Goal: Information Seeking & Learning: Find specific fact

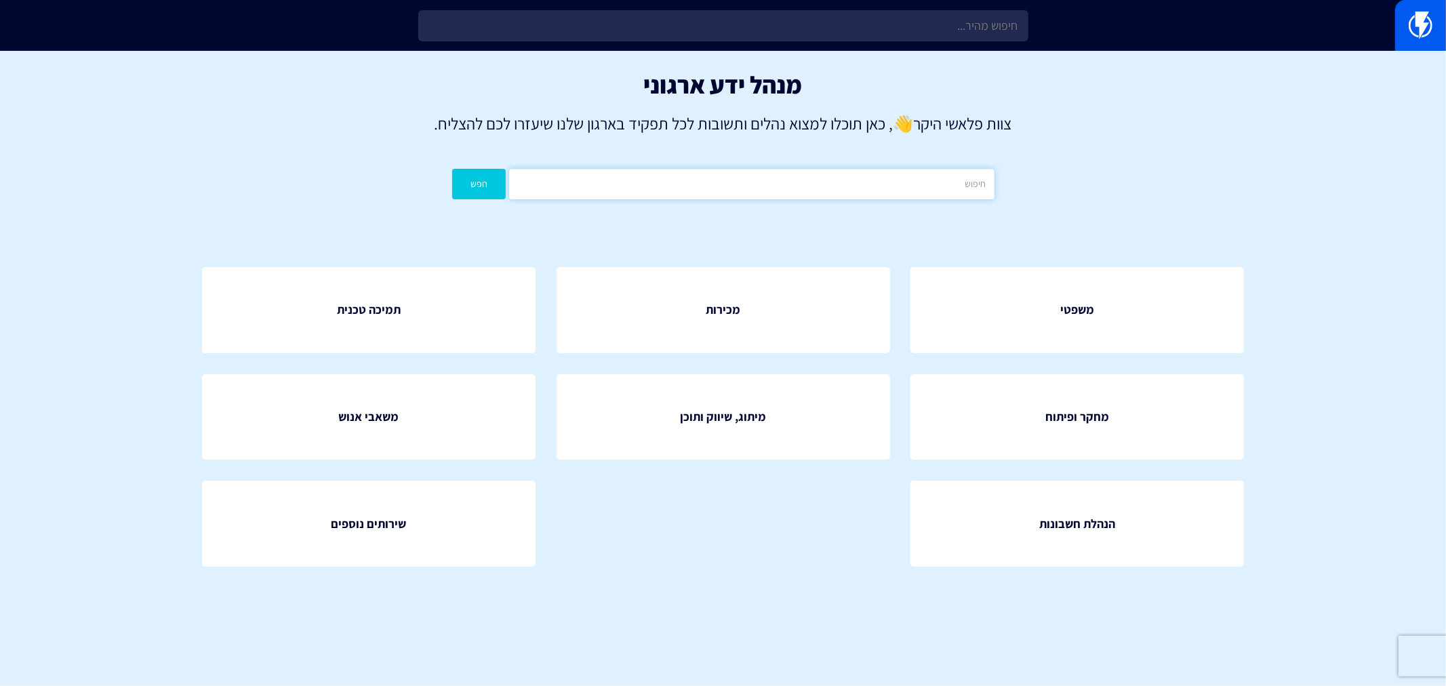
click at [844, 180] on input "text" at bounding box center [751, 184] width 485 height 31
type input "כ"
click at [452, 169] on button "חפש" at bounding box center [479, 184] width 54 height 31
click at [923, 178] on input "[PERSON_NAME]" at bounding box center [751, 184] width 485 height 31
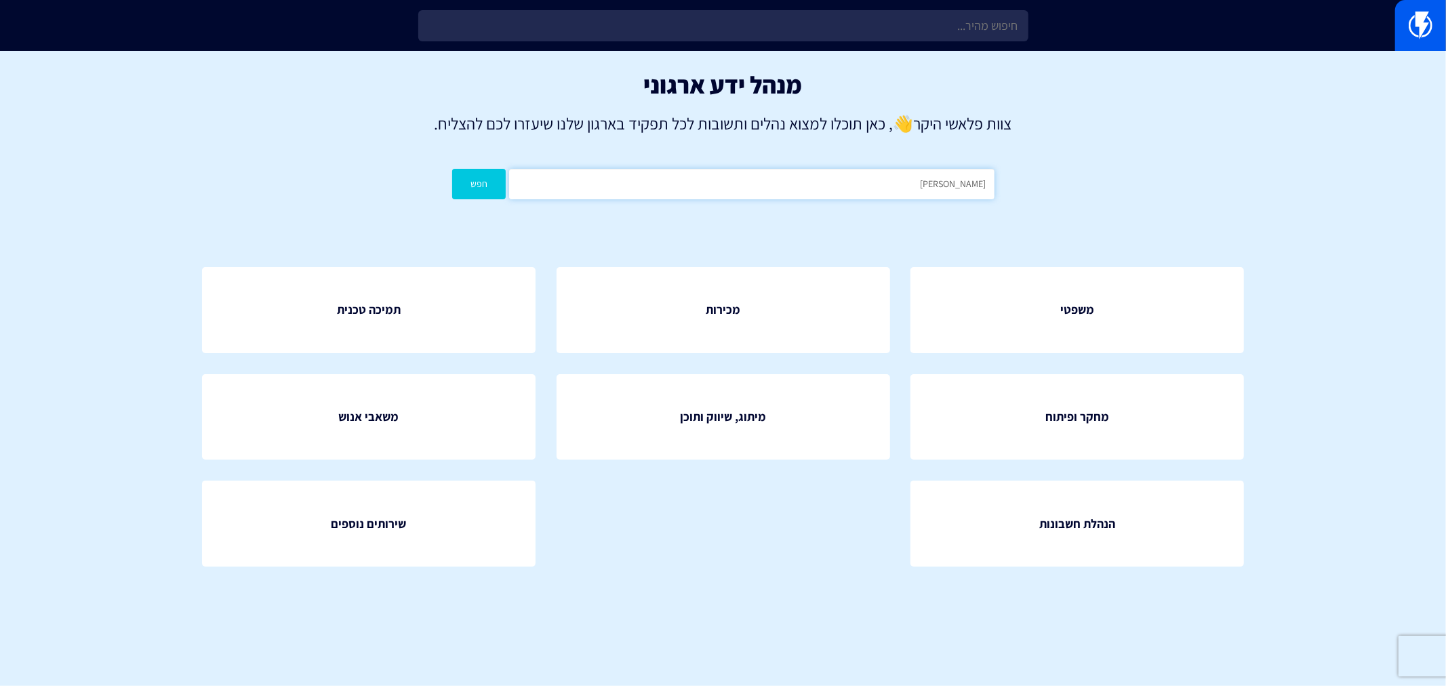
click at [923, 178] on input "[PERSON_NAME]" at bounding box center [751, 184] width 485 height 31
type input "כ"
click at [452, 169] on button "חפש" at bounding box center [479, 184] width 54 height 31
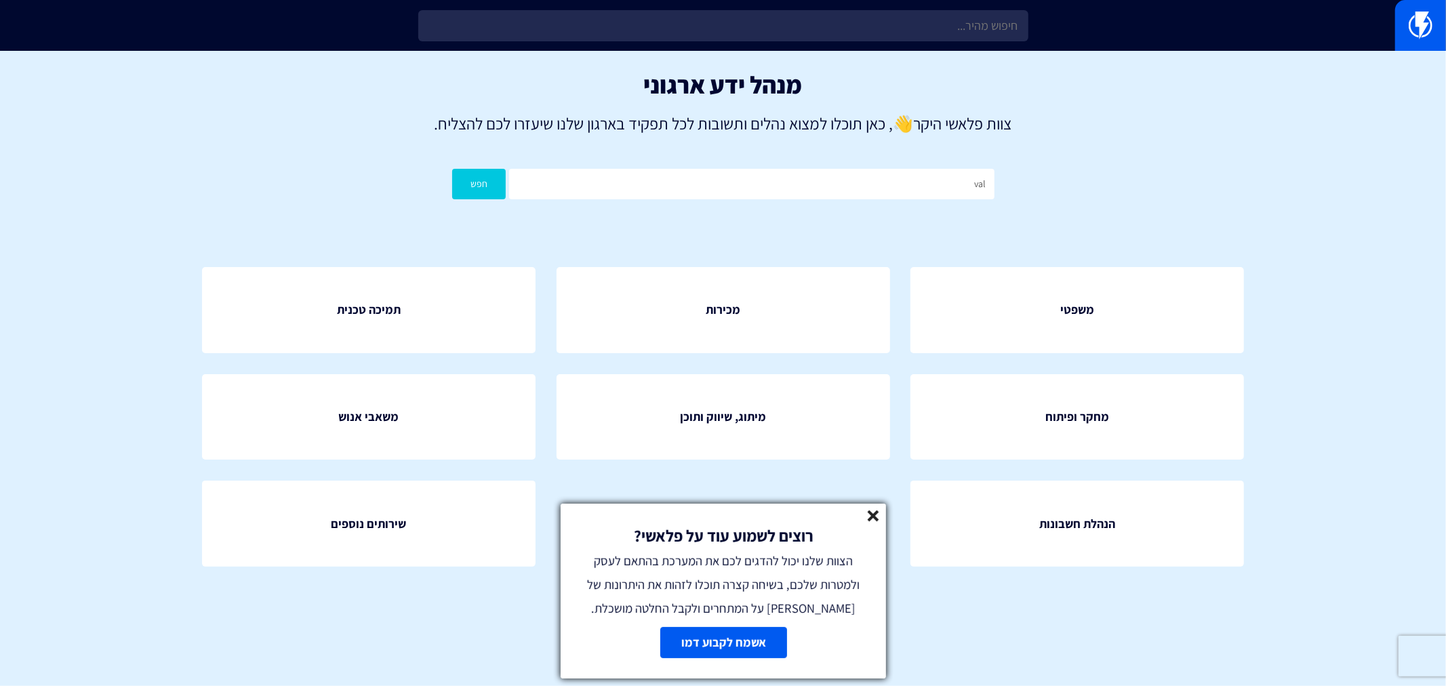
click at [866, 201] on div "מנהל ידע ארגוני צוות פלאשי היקר 👋 , כאן תוכלו למצוא נהלים ותשובות לכל תפקיד באר…" at bounding box center [723, 139] width 1446 height 176
click at [886, 176] on input "val" at bounding box center [751, 184] width 485 height 31
type input "valuecard"
click at [954, 186] on input "valuecard" at bounding box center [751, 184] width 485 height 31
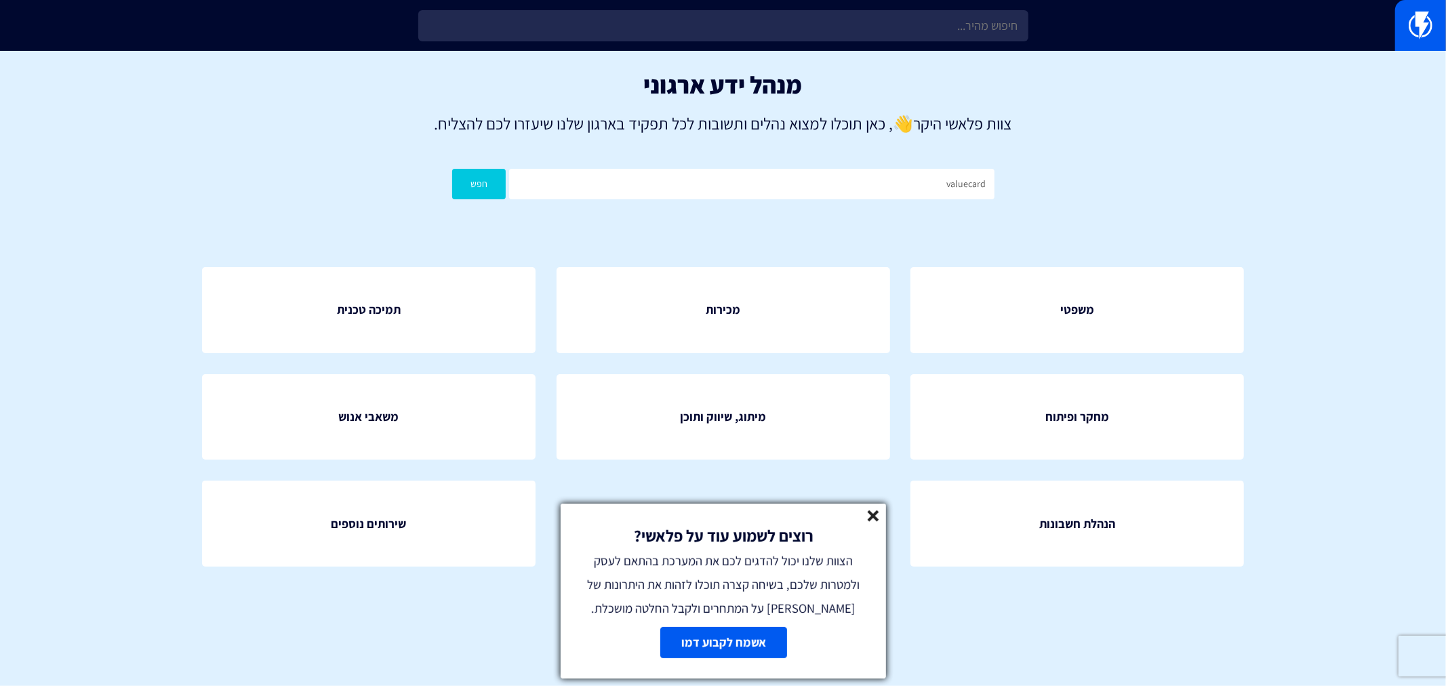
click at [492, 187] on button "חפש" at bounding box center [479, 184] width 54 height 31
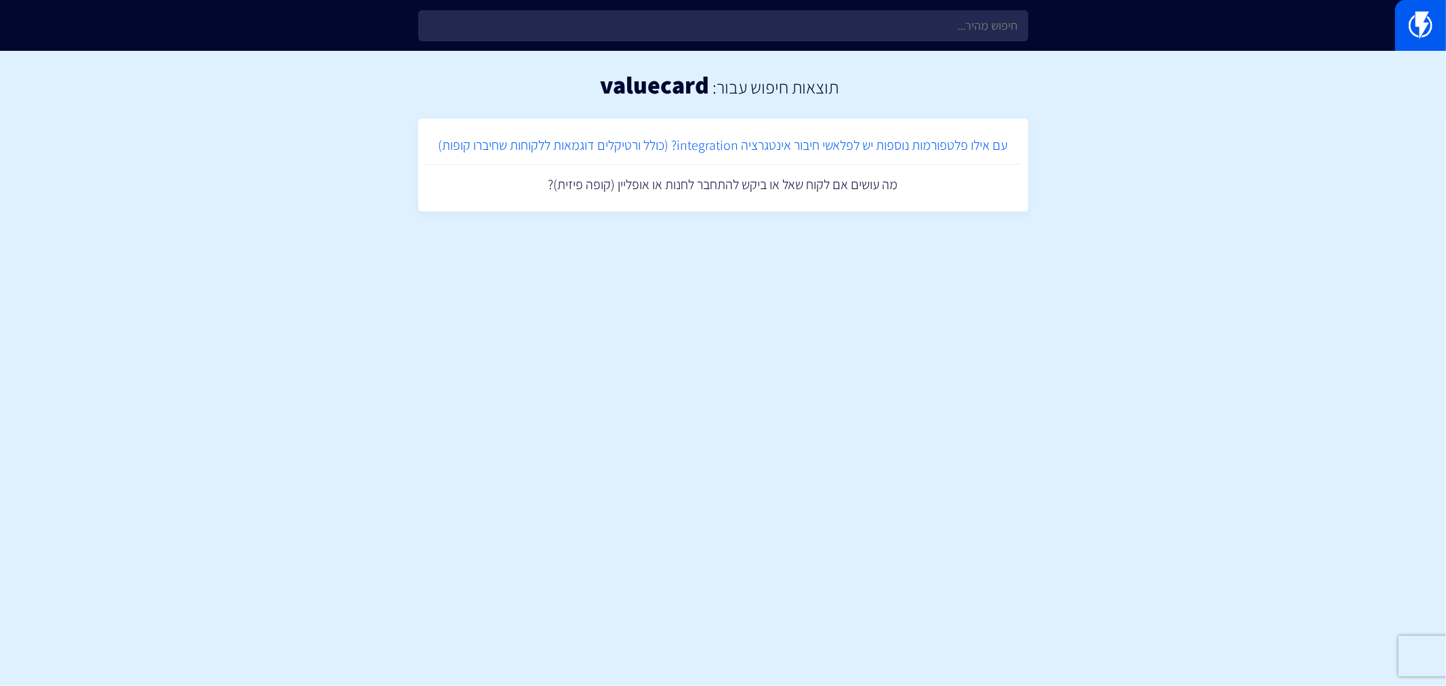
click at [668, 145] on link "עם אילו פלטפורמות נוספות יש לפלאשי חיבור אינטגרציה integration? (כולל ורטיקלים …" at bounding box center [723, 145] width 597 height 40
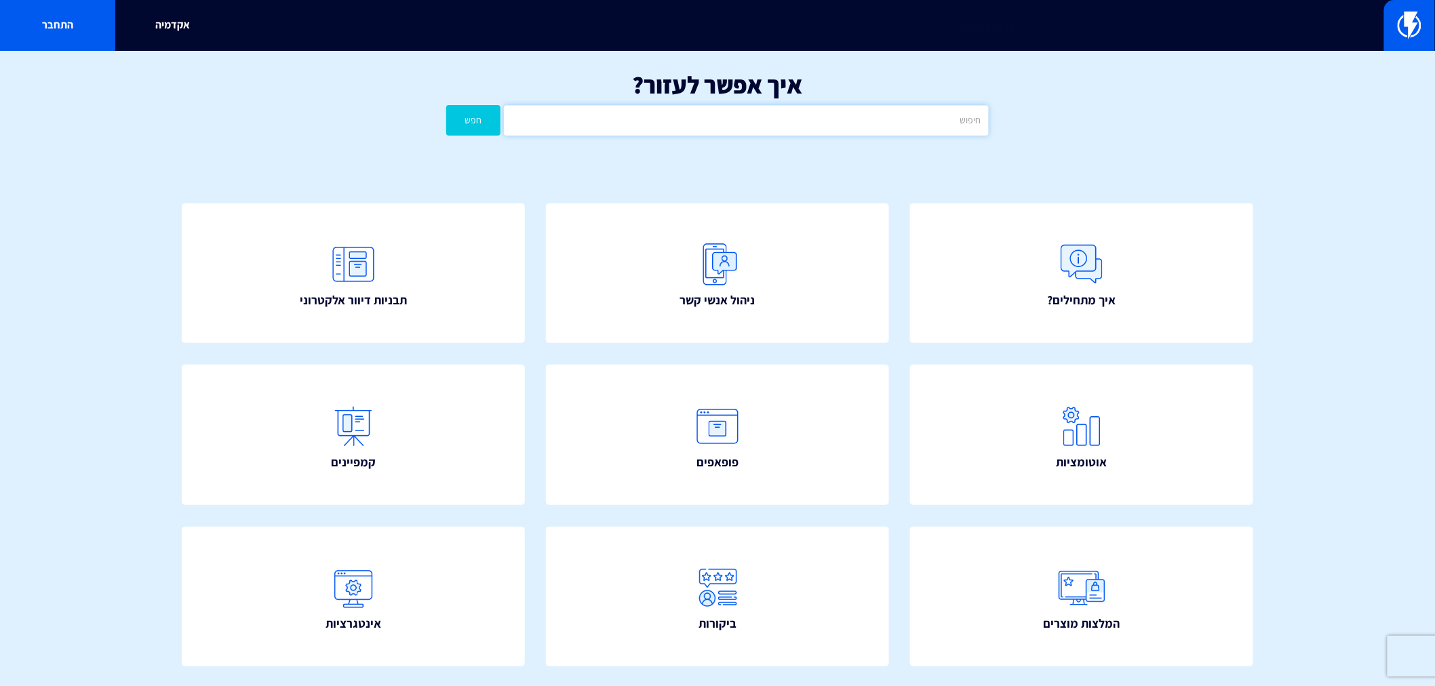
click at [679, 119] on input "text" at bounding box center [746, 120] width 485 height 31
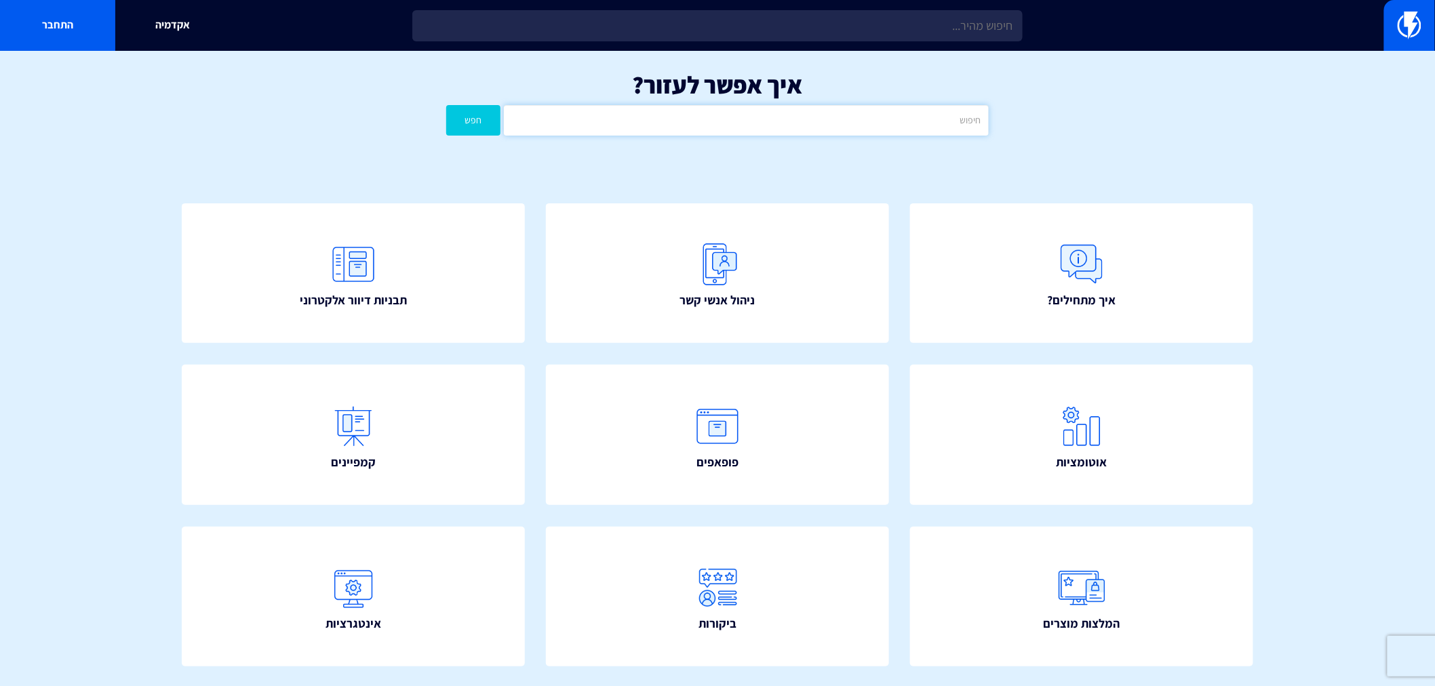
paste input "valuecard"
type input "valuecard"
click at [446, 105] on button "חפש" at bounding box center [473, 120] width 54 height 31
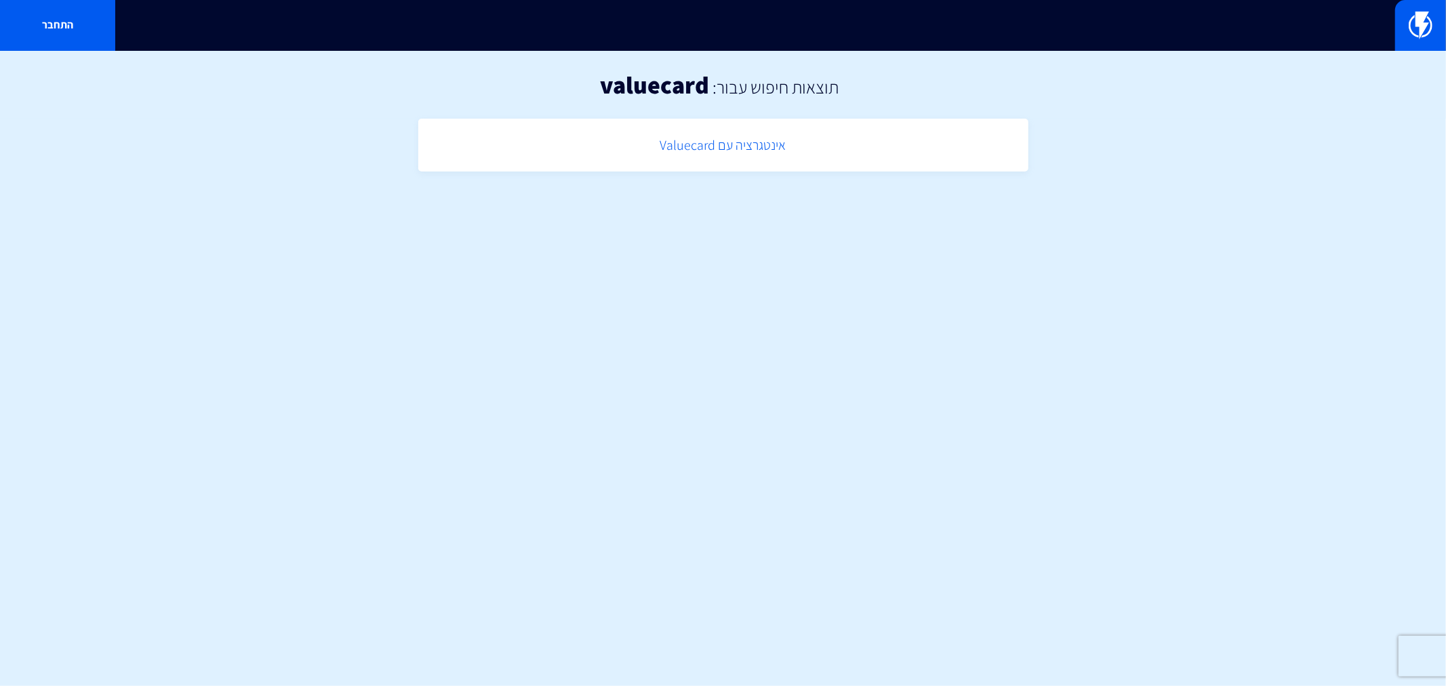
click at [692, 144] on link "אינטגרציה עם Valuecard" at bounding box center [723, 145] width 597 height 40
